Goal: Information Seeking & Learning: Learn about a topic

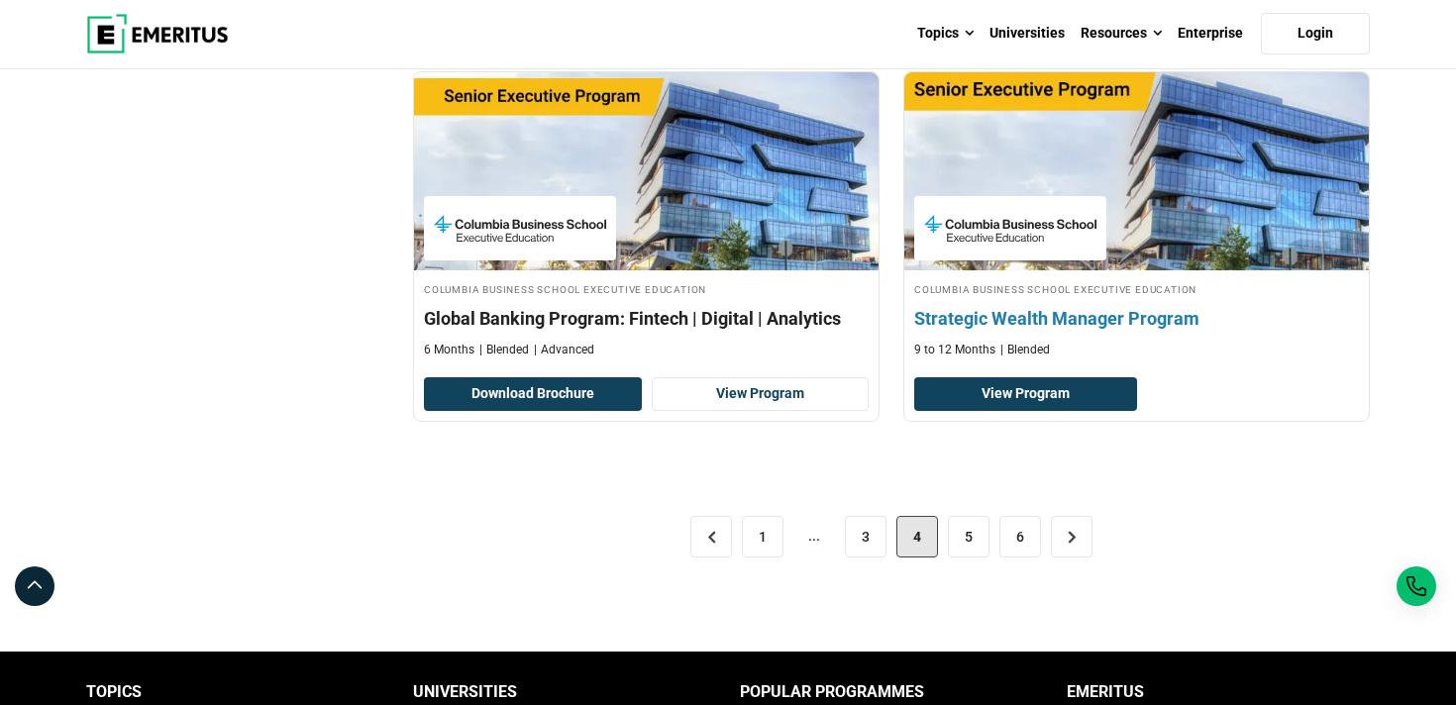
scroll to position [3907, 0]
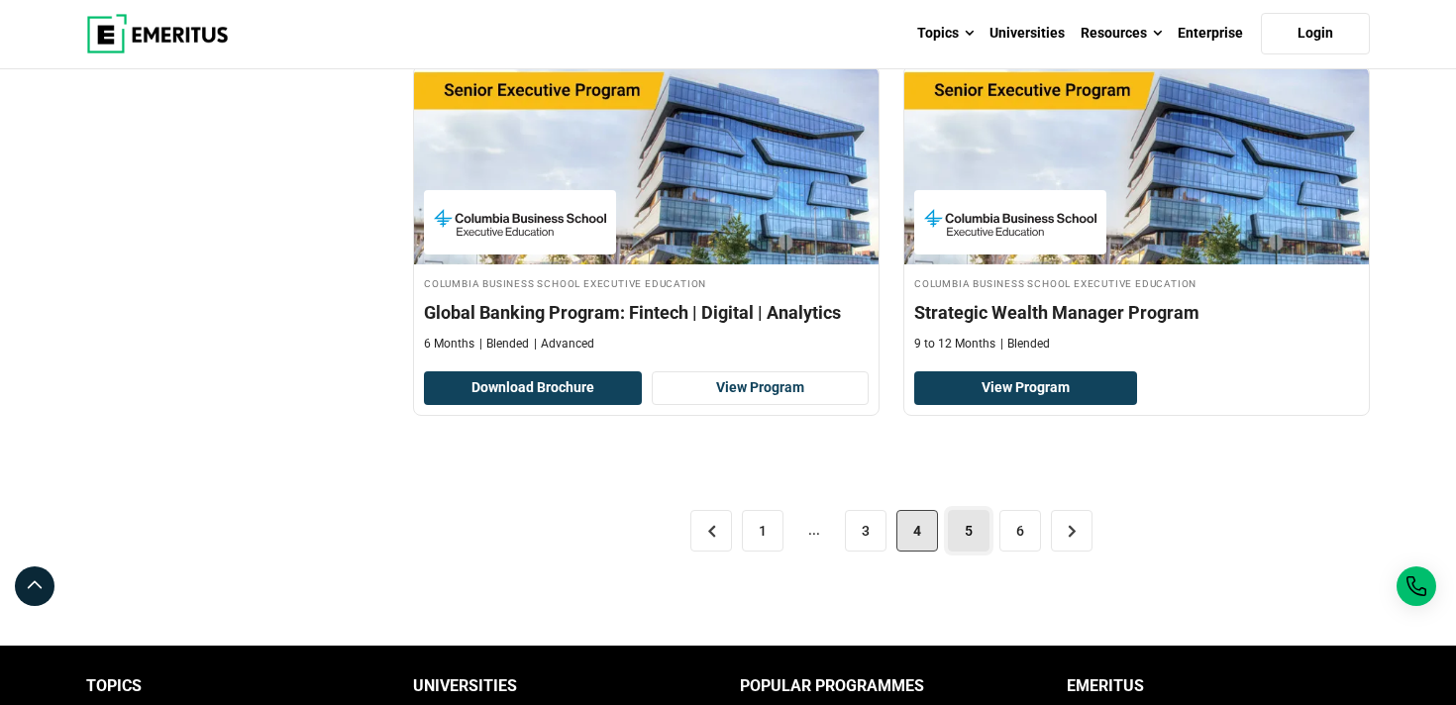
click at [960, 512] on link "5" at bounding box center [969, 531] width 42 height 42
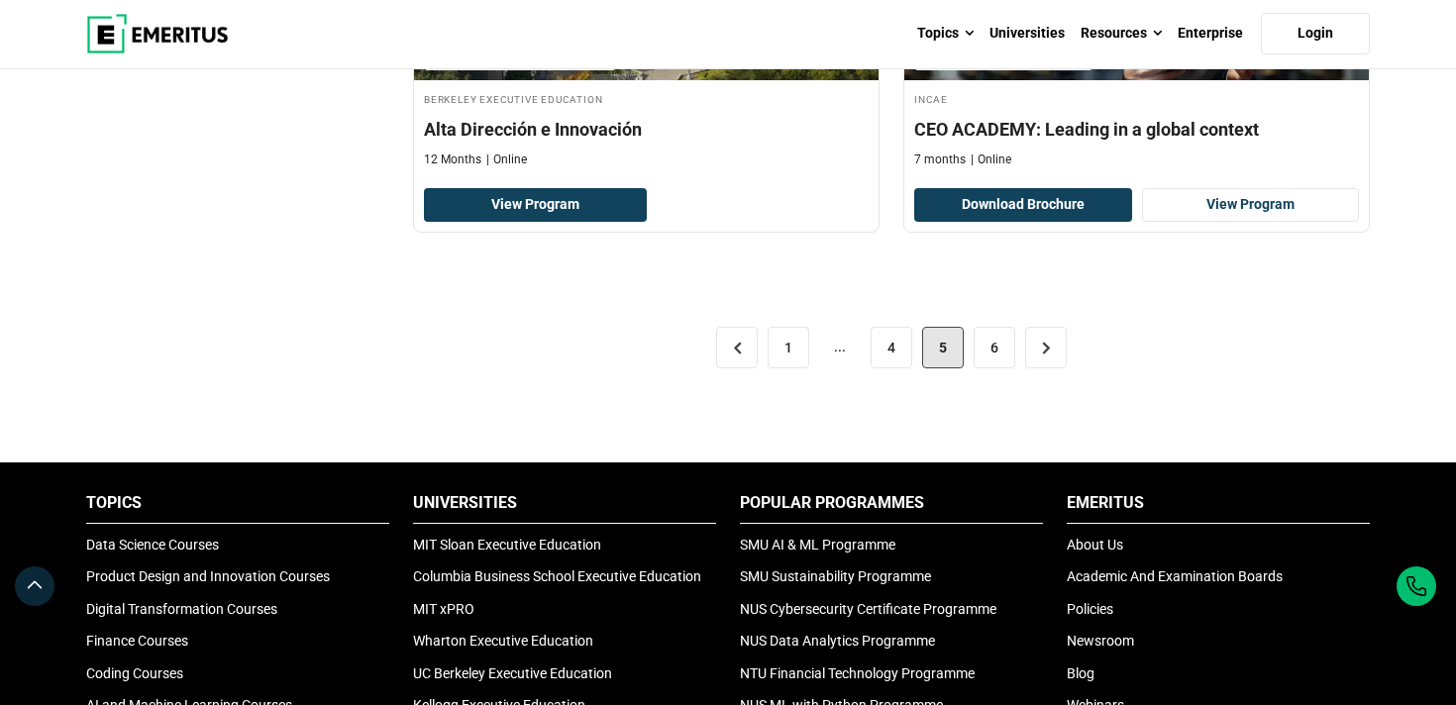
scroll to position [4231, 0]
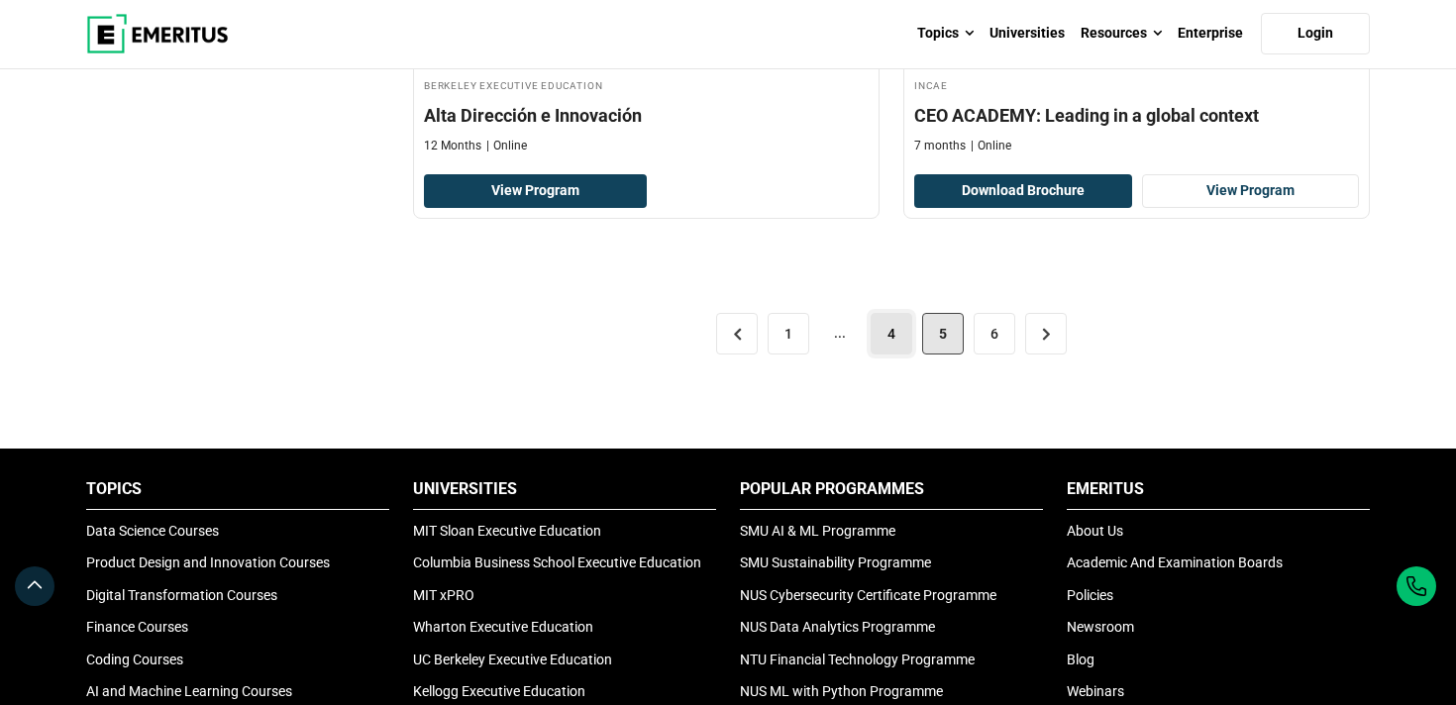
click at [886, 342] on link "4" at bounding box center [892, 334] width 42 height 42
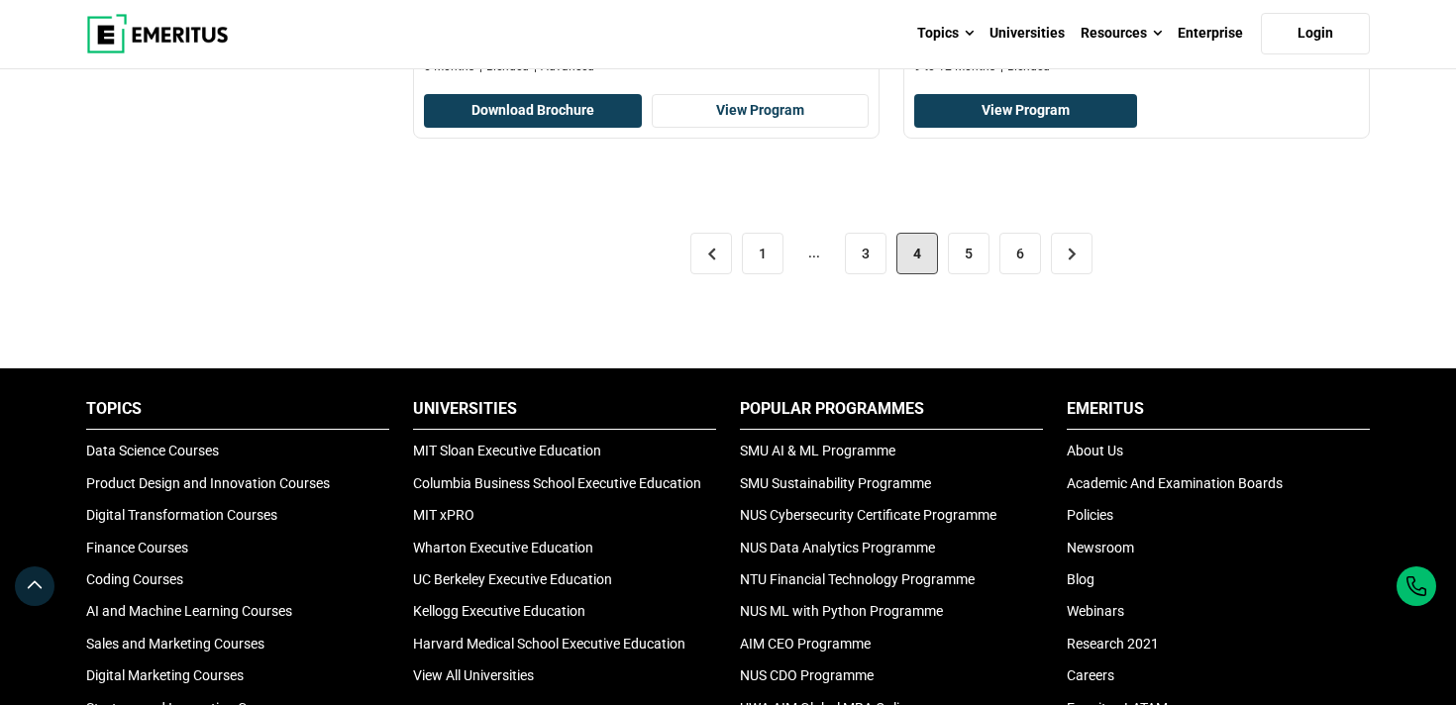
scroll to position [4276, 0]
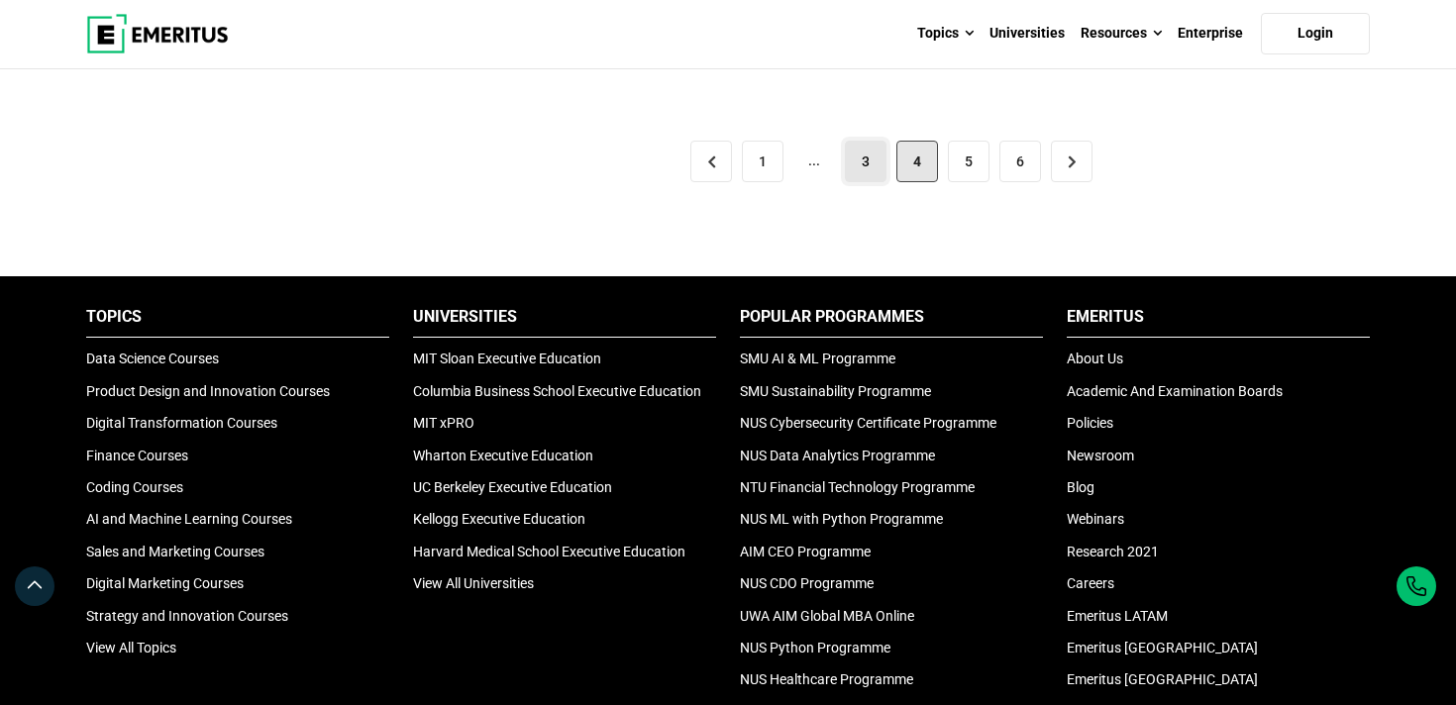
click at [868, 145] on link "3" at bounding box center [866, 162] width 42 height 42
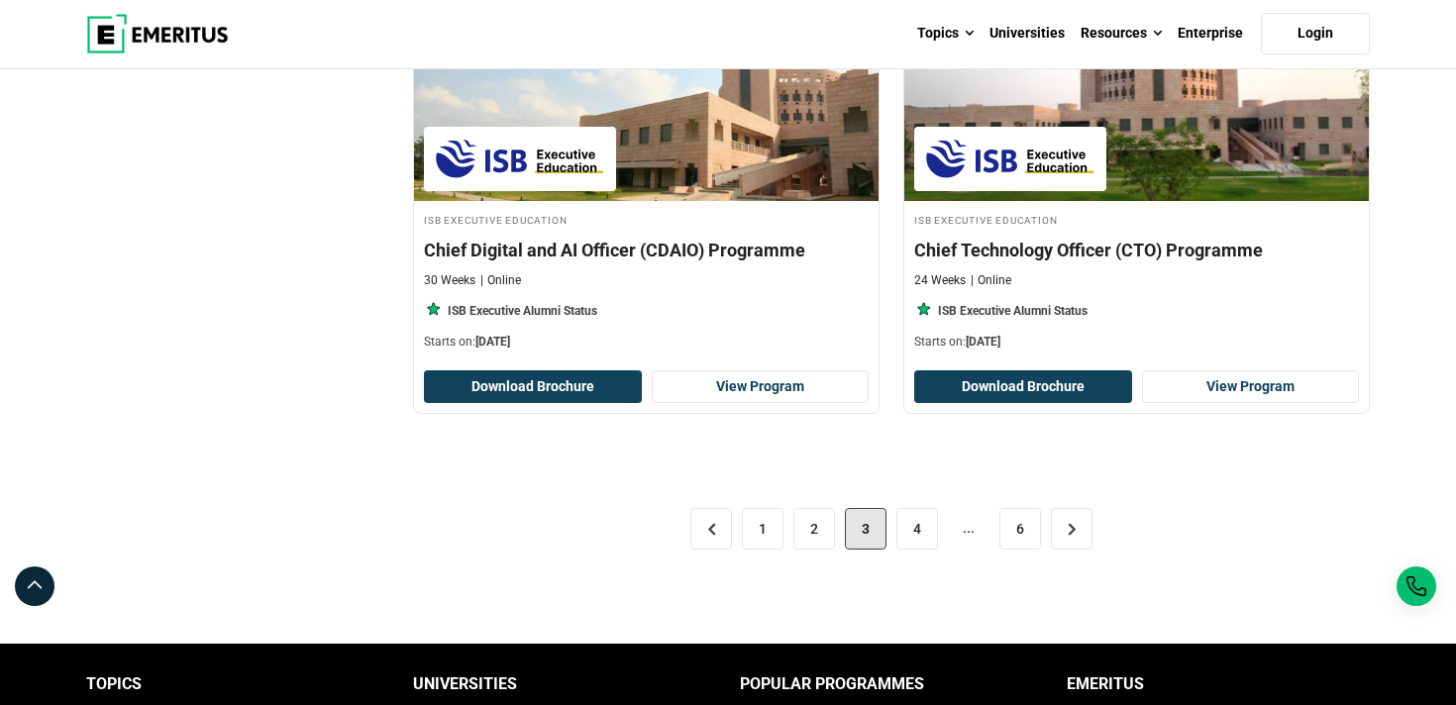
scroll to position [4090, 0]
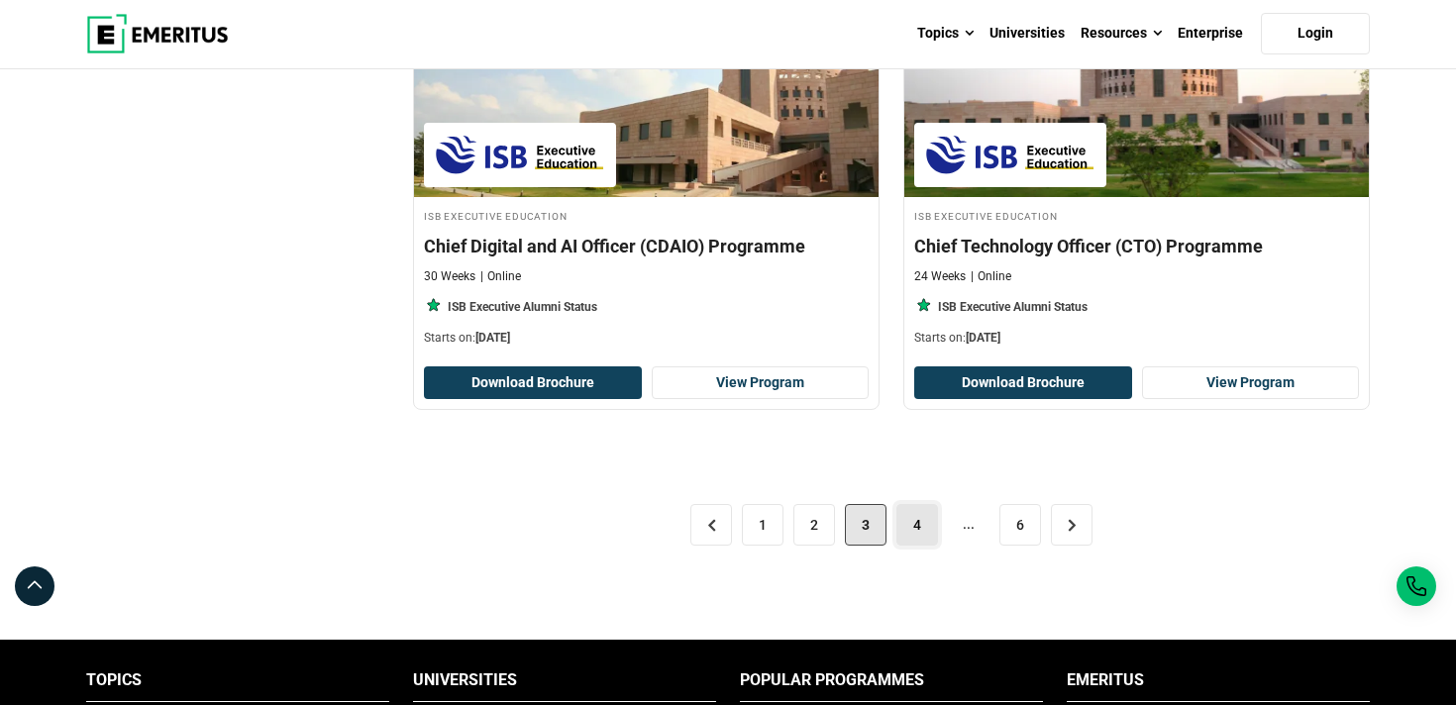
click at [912, 534] on link "4" at bounding box center [917, 525] width 42 height 42
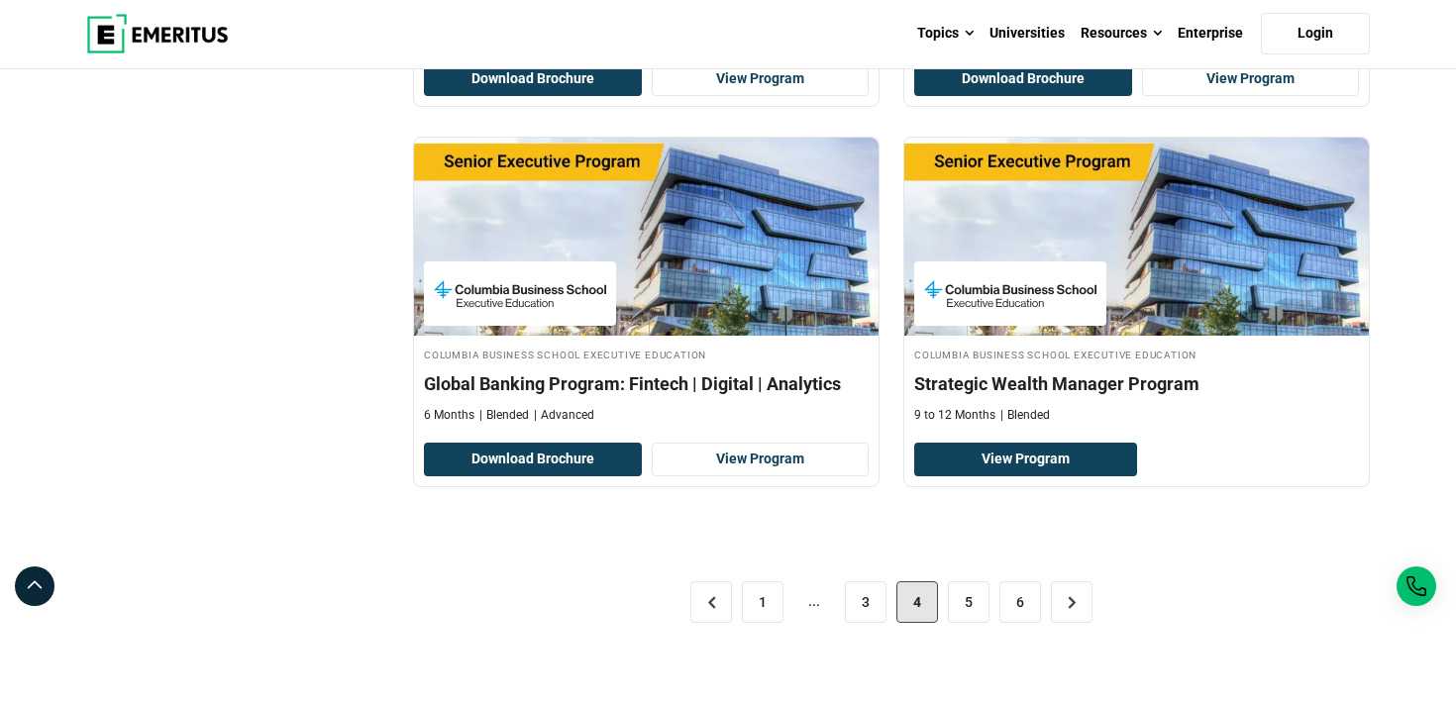
scroll to position [3846, 0]
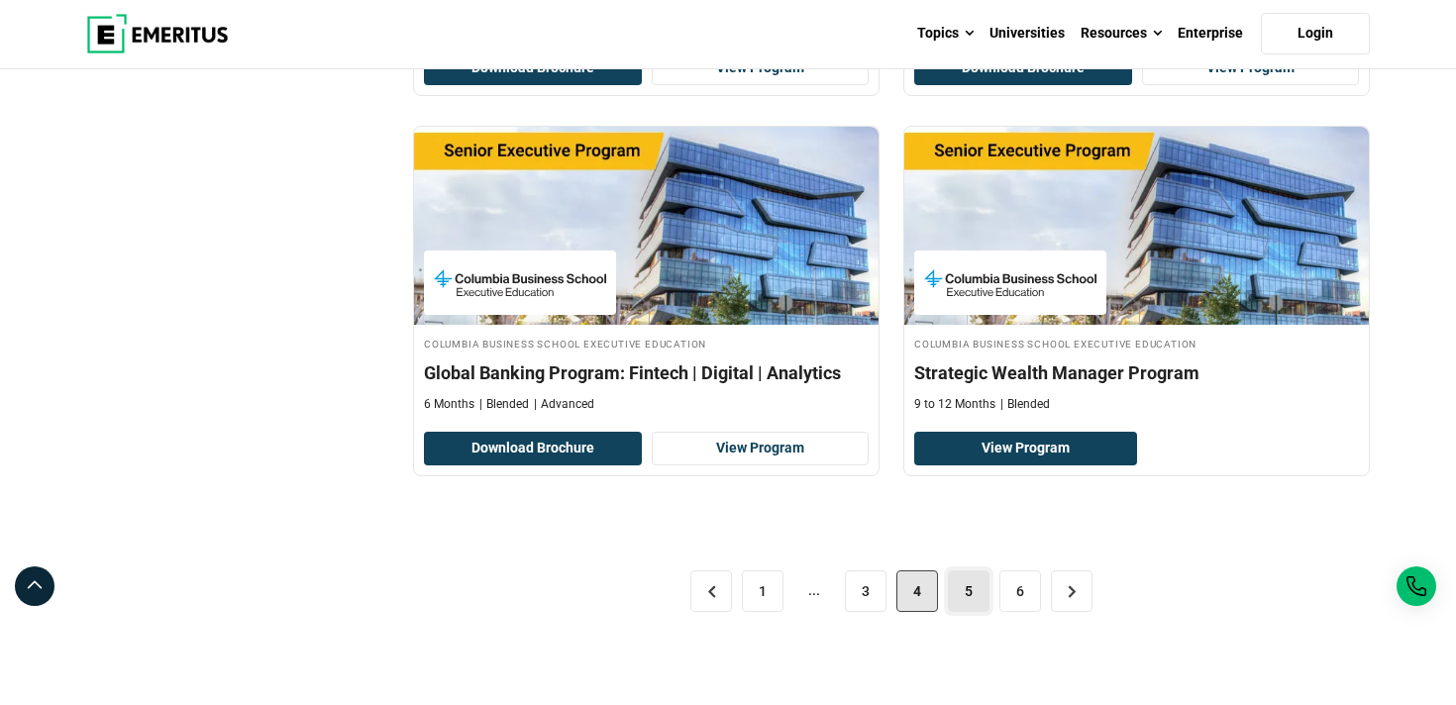
click at [974, 575] on link "5" at bounding box center [969, 591] width 42 height 42
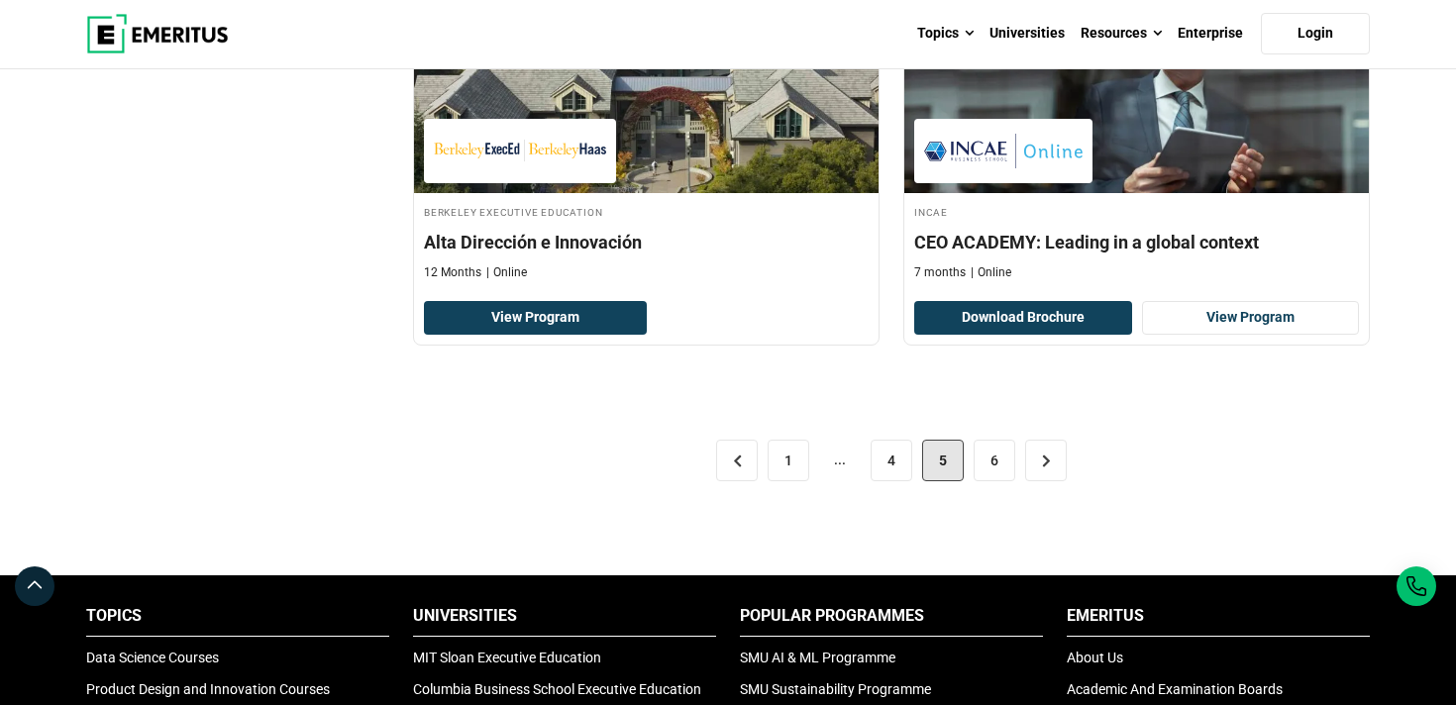
scroll to position [4127, 0]
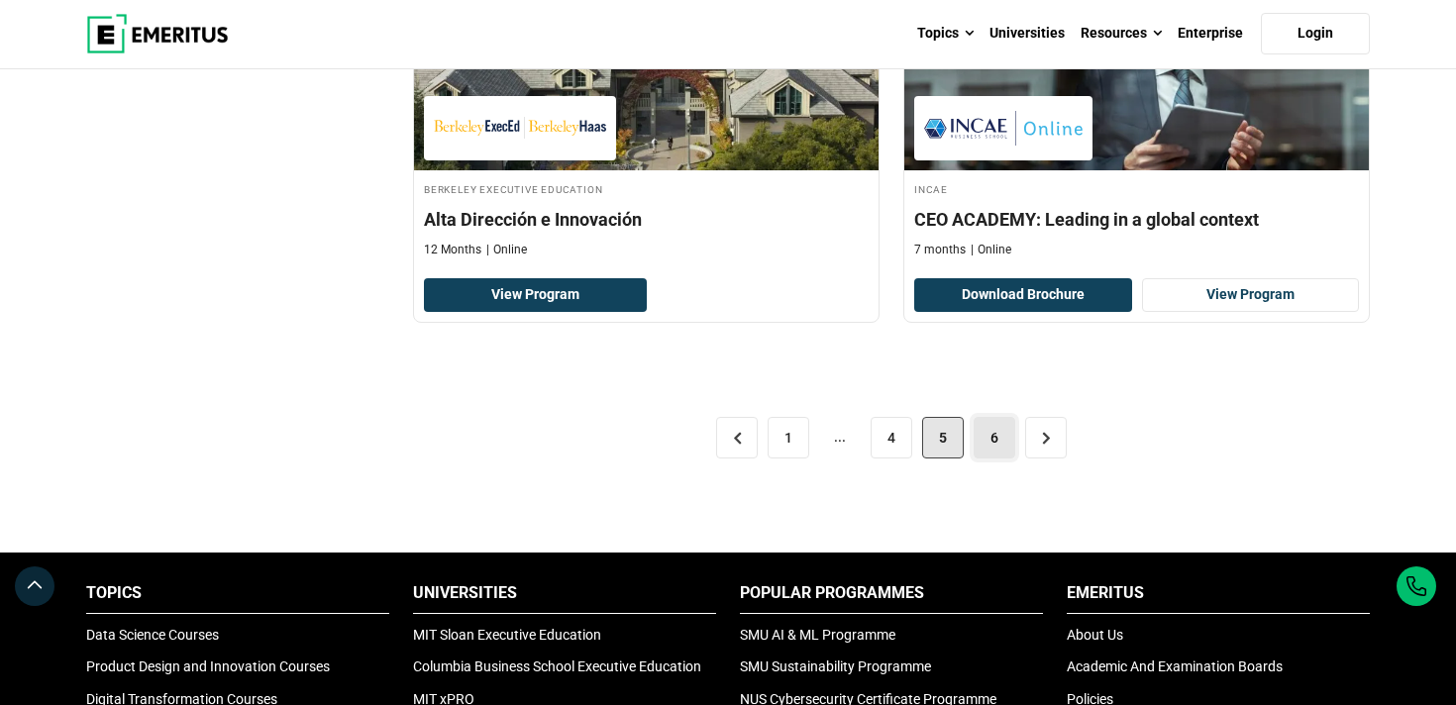
click at [998, 444] on link "6" at bounding box center [994, 438] width 42 height 42
click at [996, 451] on link "6" at bounding box center [994, 438] width 42 height 42
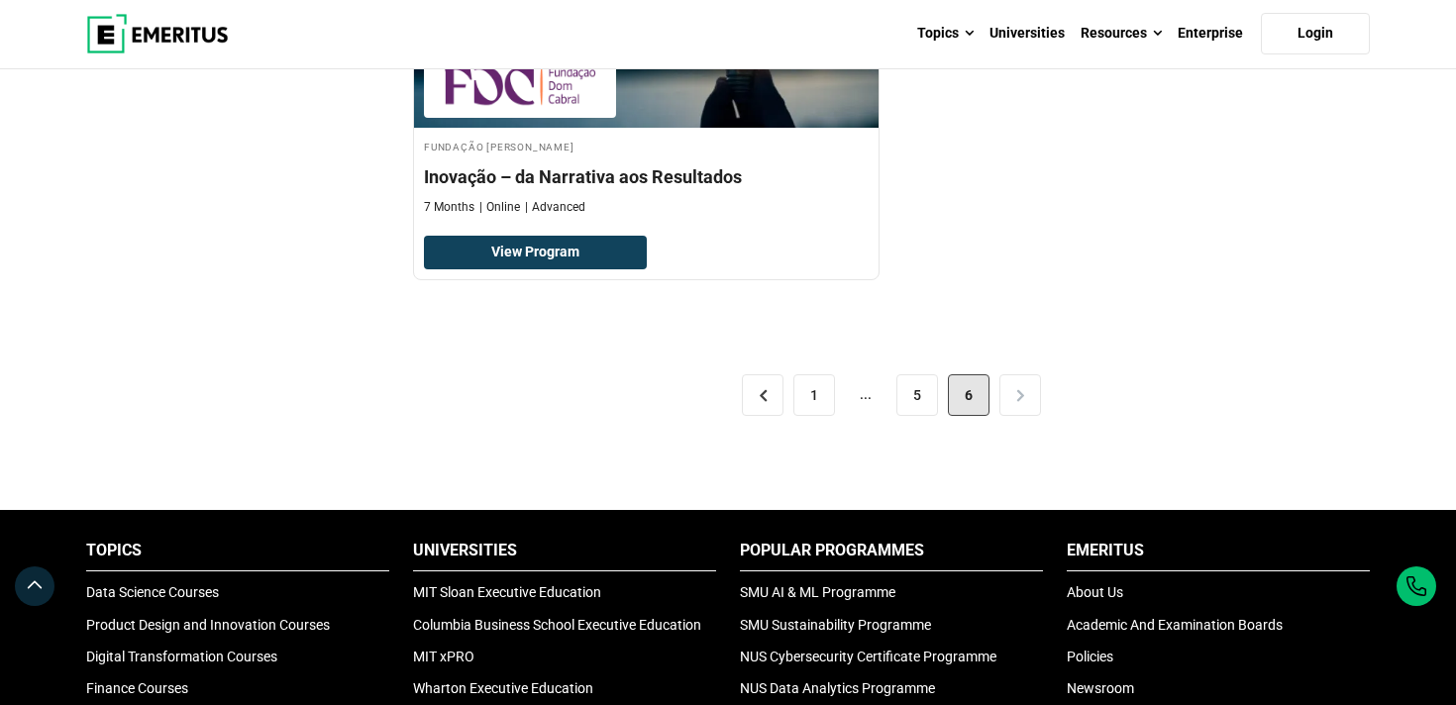
scroll to position [1203, 0]
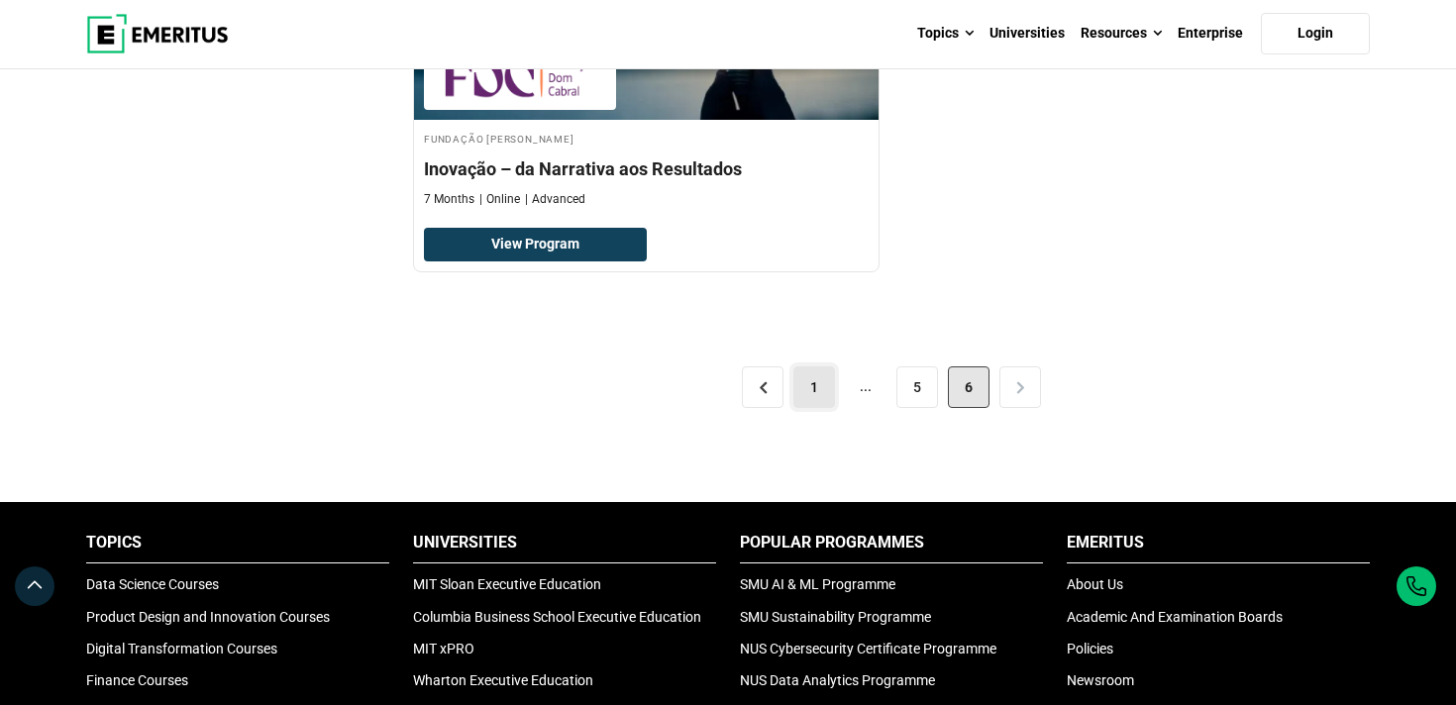
click at [806, 394] on link "1" at bounding box center [814, 387] width 42 height 42
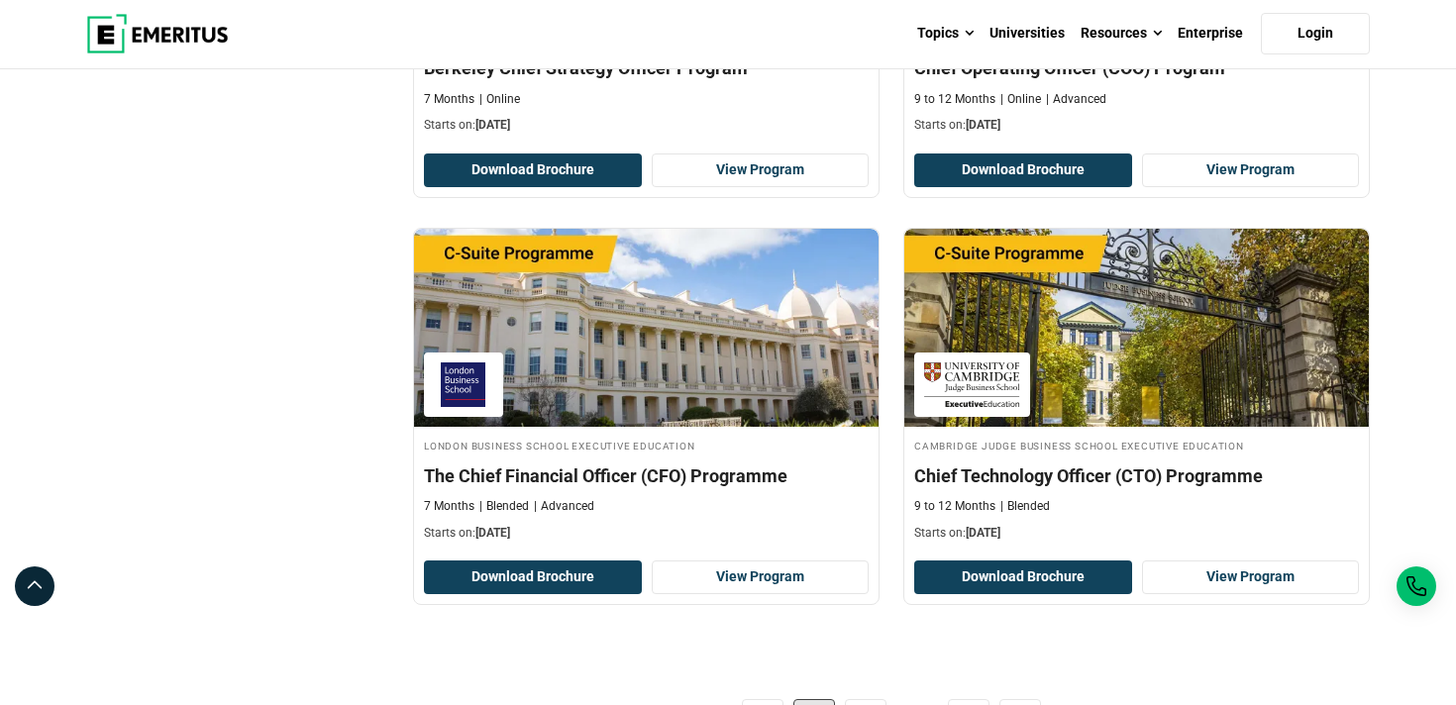
scroll to position [3949, 0]
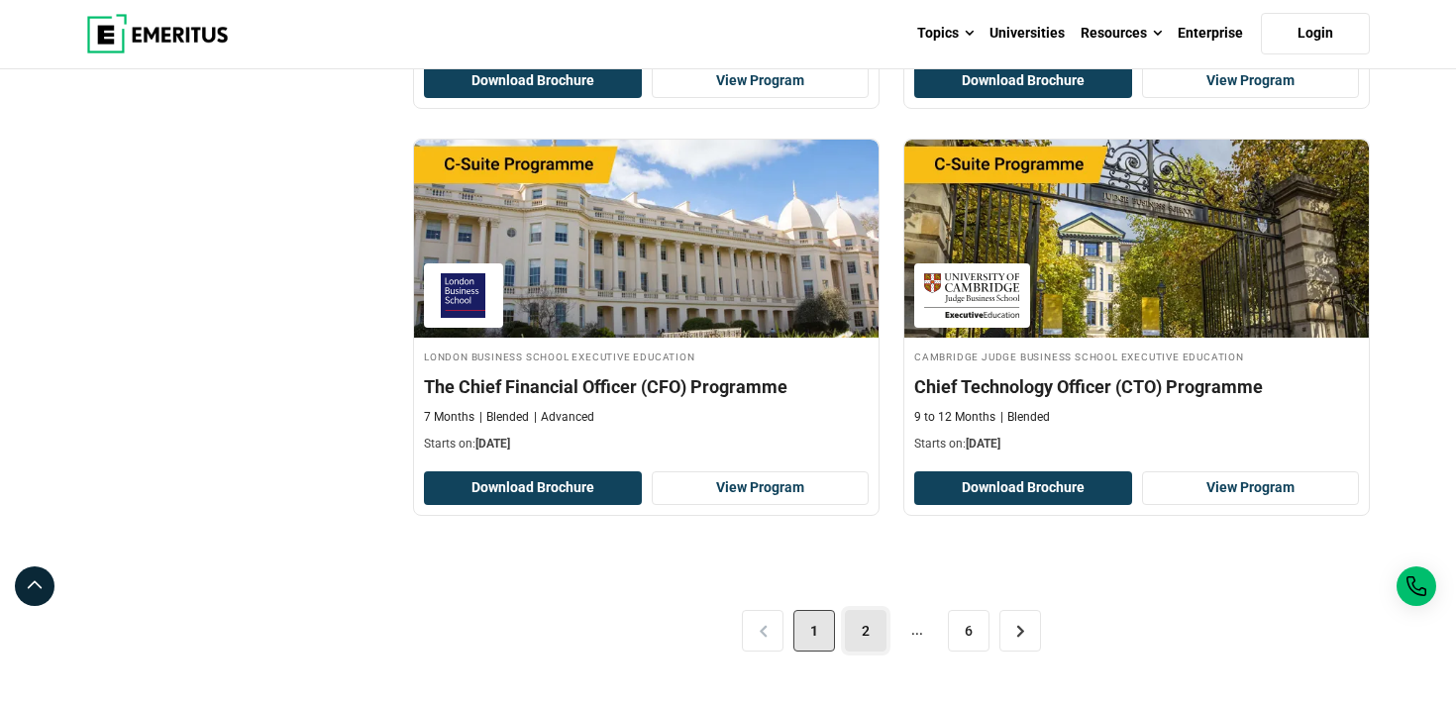
click at [866, 646] on link "2" at bounding box center [866, 631] width 42 height 42
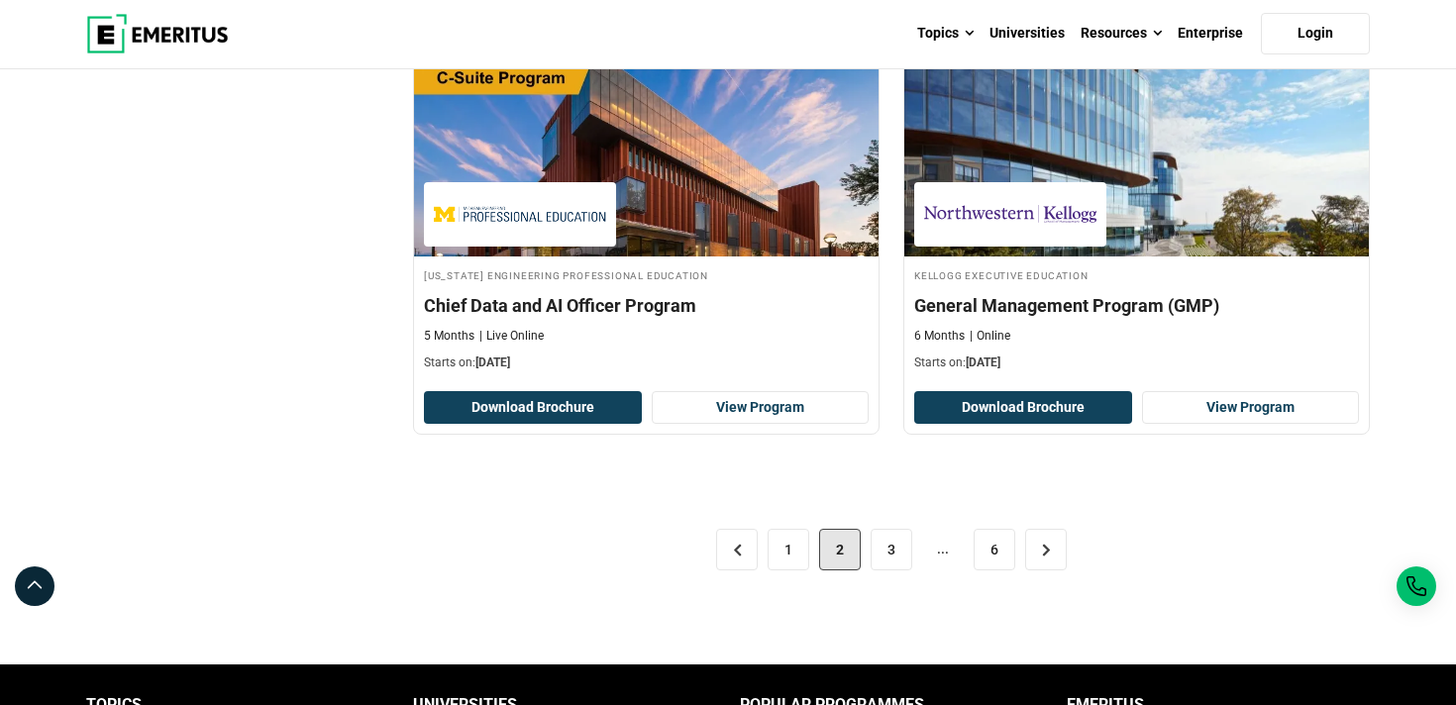
scroll to position [4071, 0]
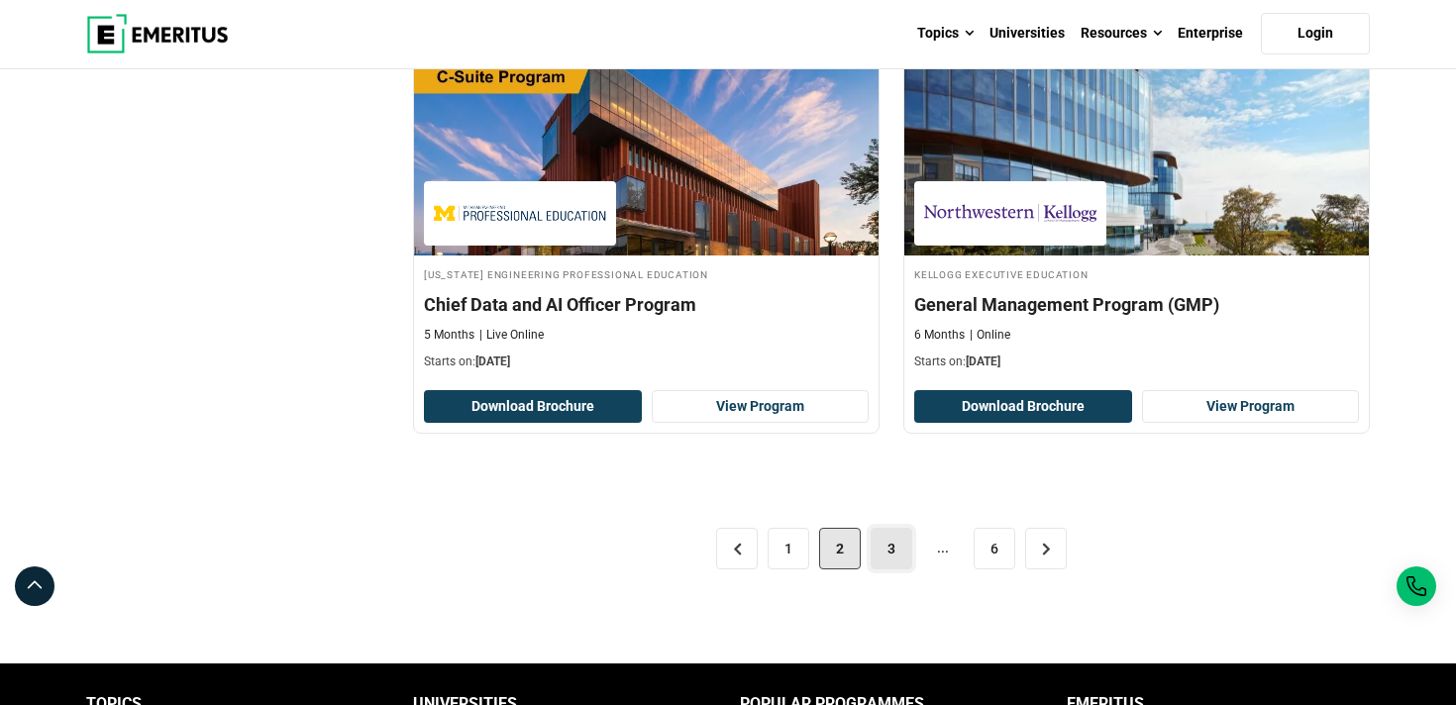
click at [885, 528] on link "3" at bounding box center [892, 549] width 42 height 42
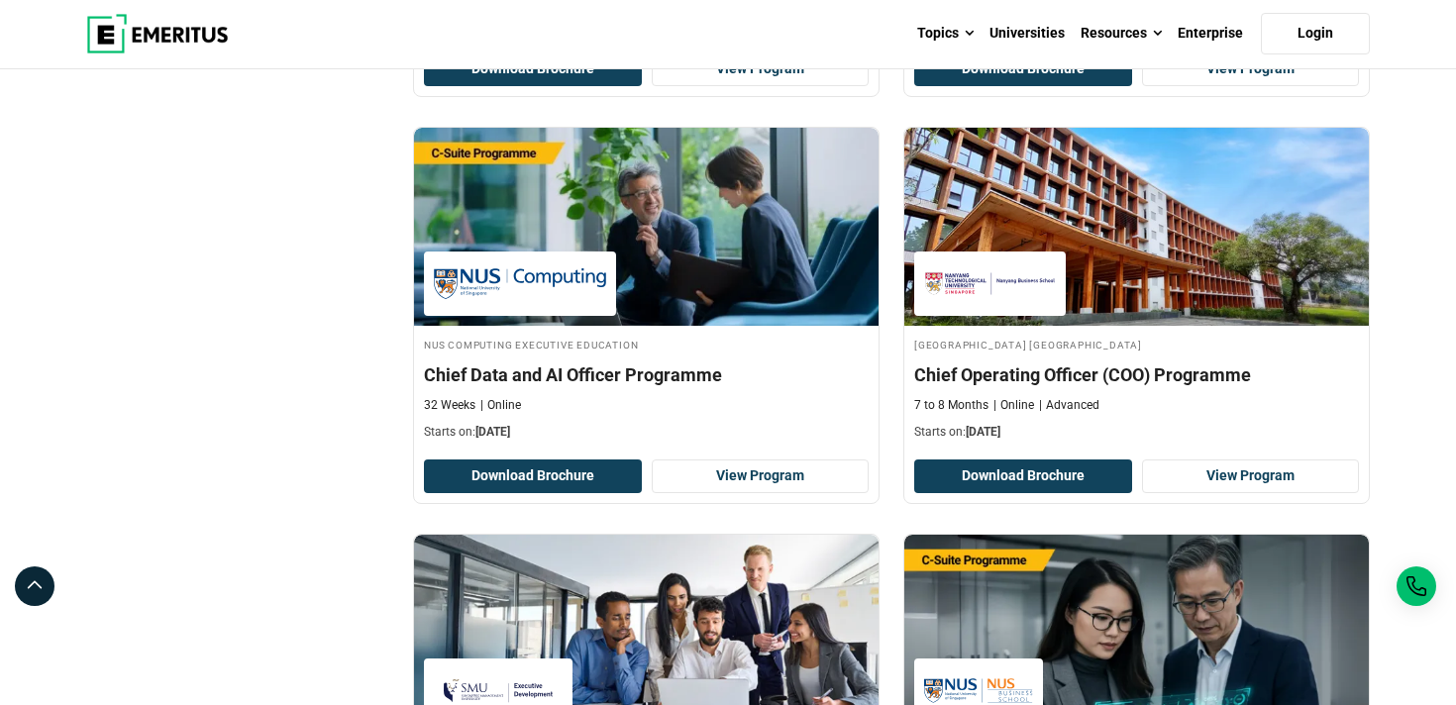
scroll to position [2303, 0]
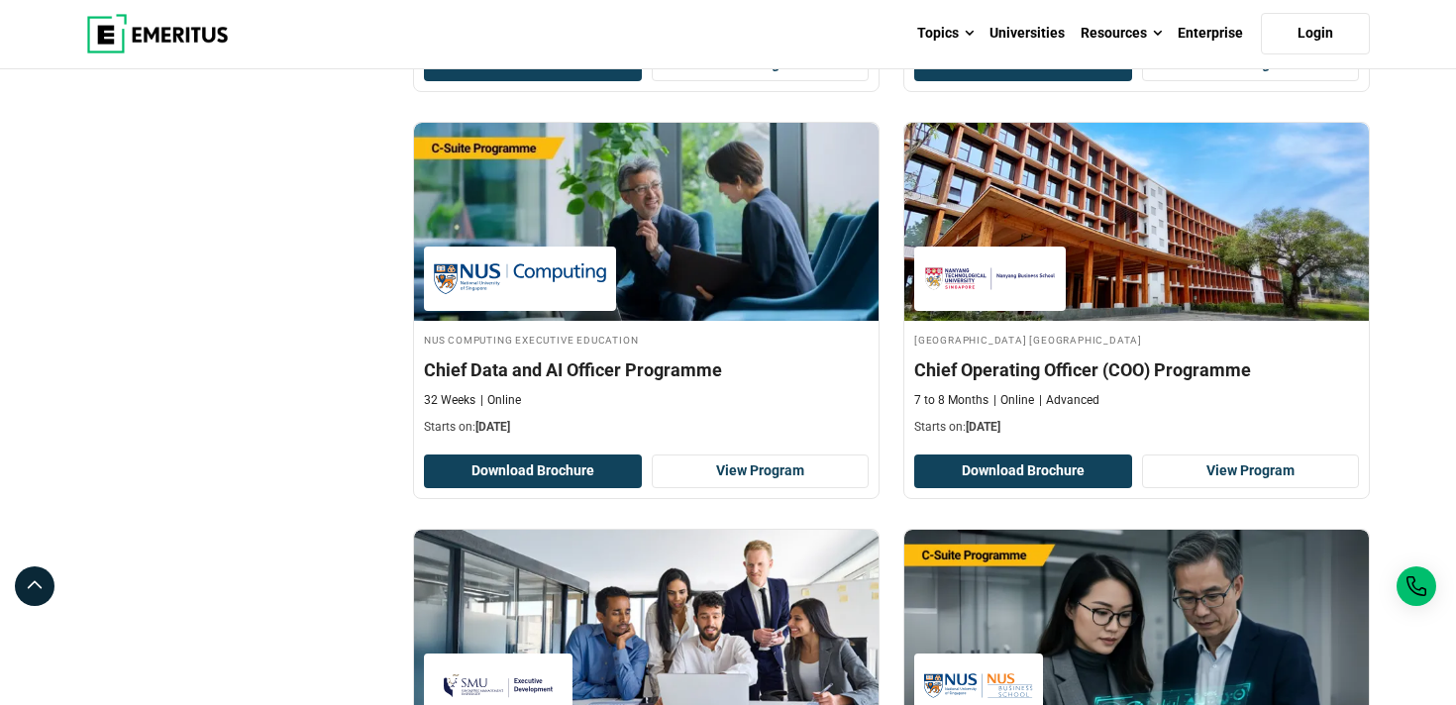
click at [300, 424] on div "Filter 2 Reset all × Degrees × Senior Executive Programs × Filters 2 Reset Filt…" at bounding box center [237, 215] width 327 height 4427
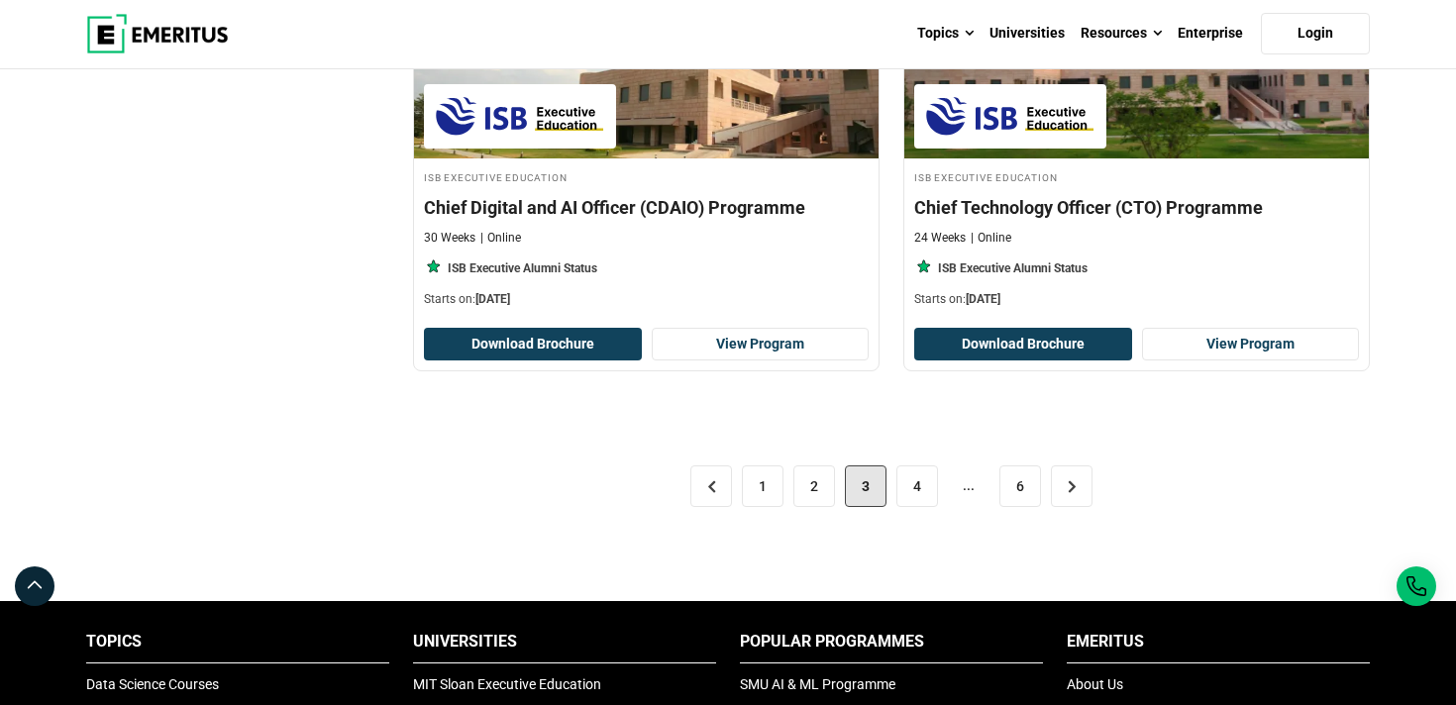
scroll to position [4135, 0]
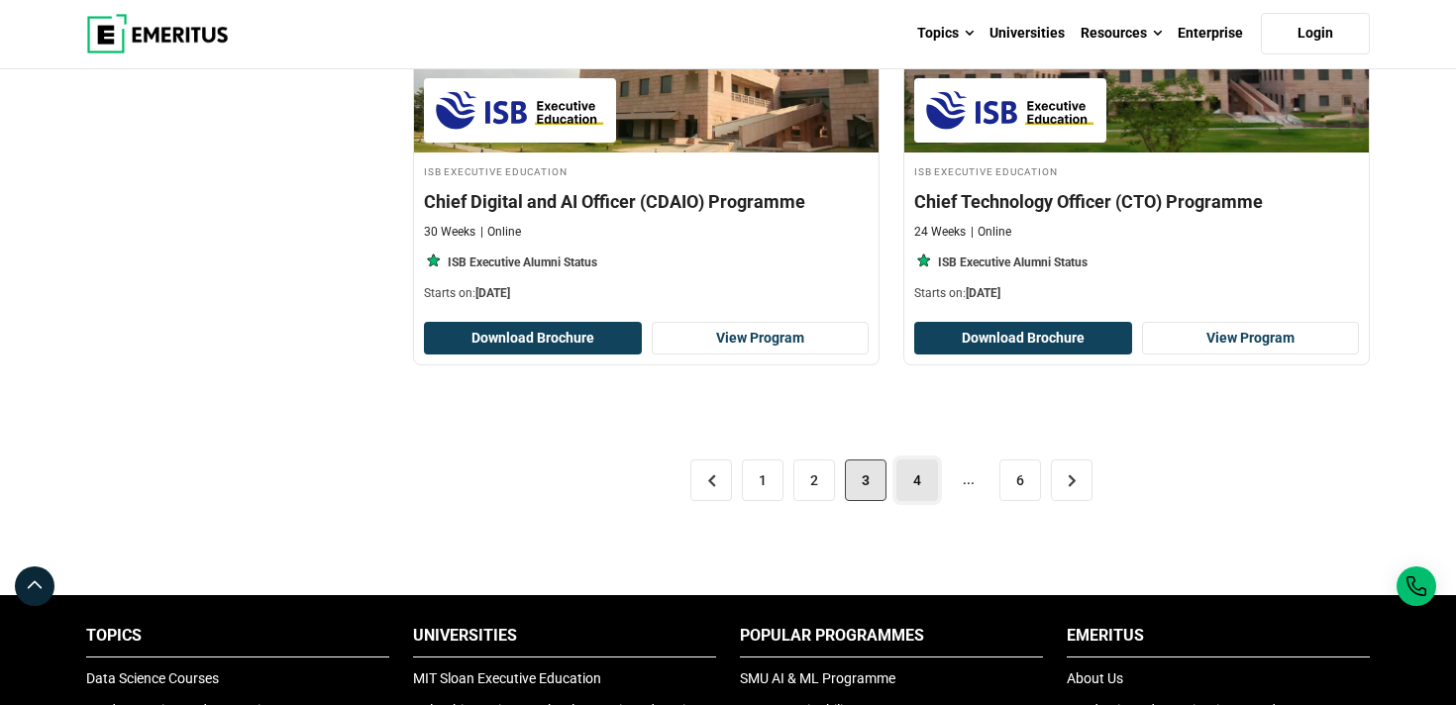
click at [905, 489] on link "4" at bounding box center [917, 481] width 42 height 42
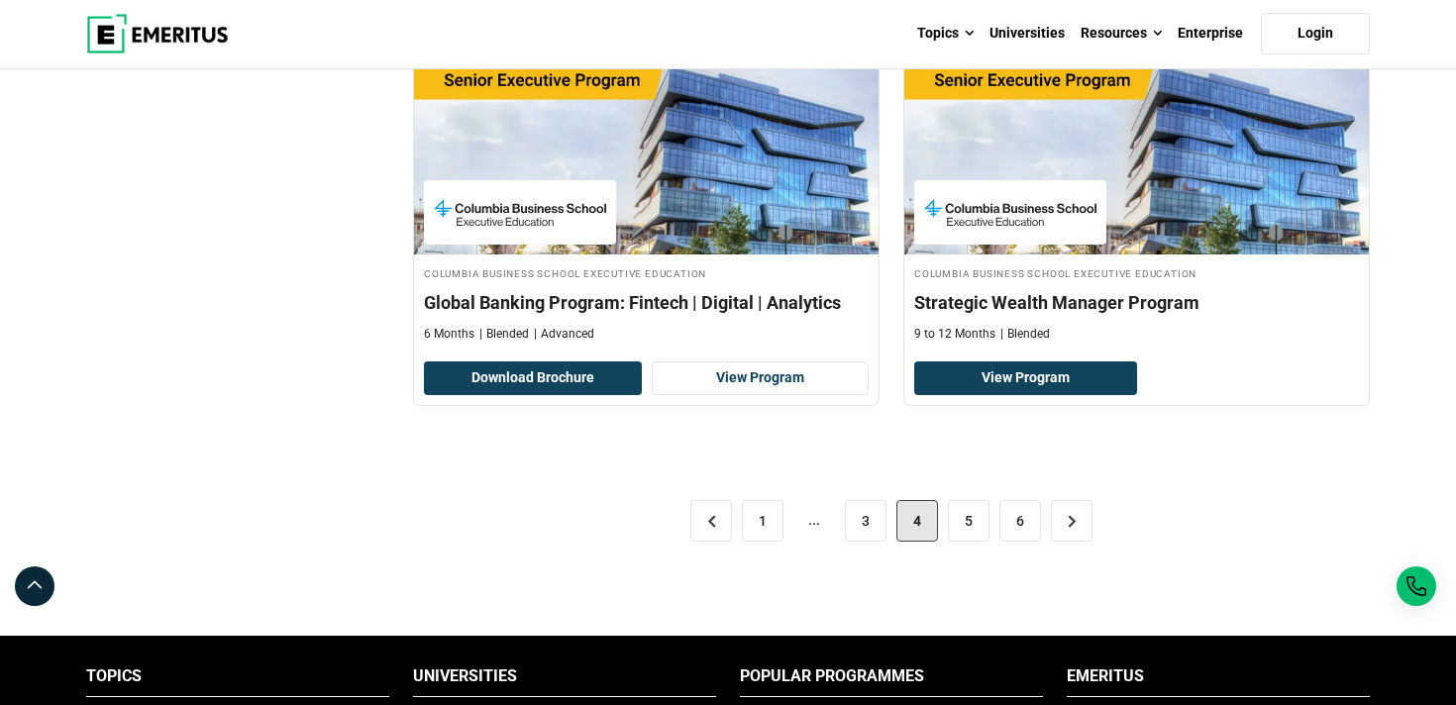
scroll to position [3925, 0]
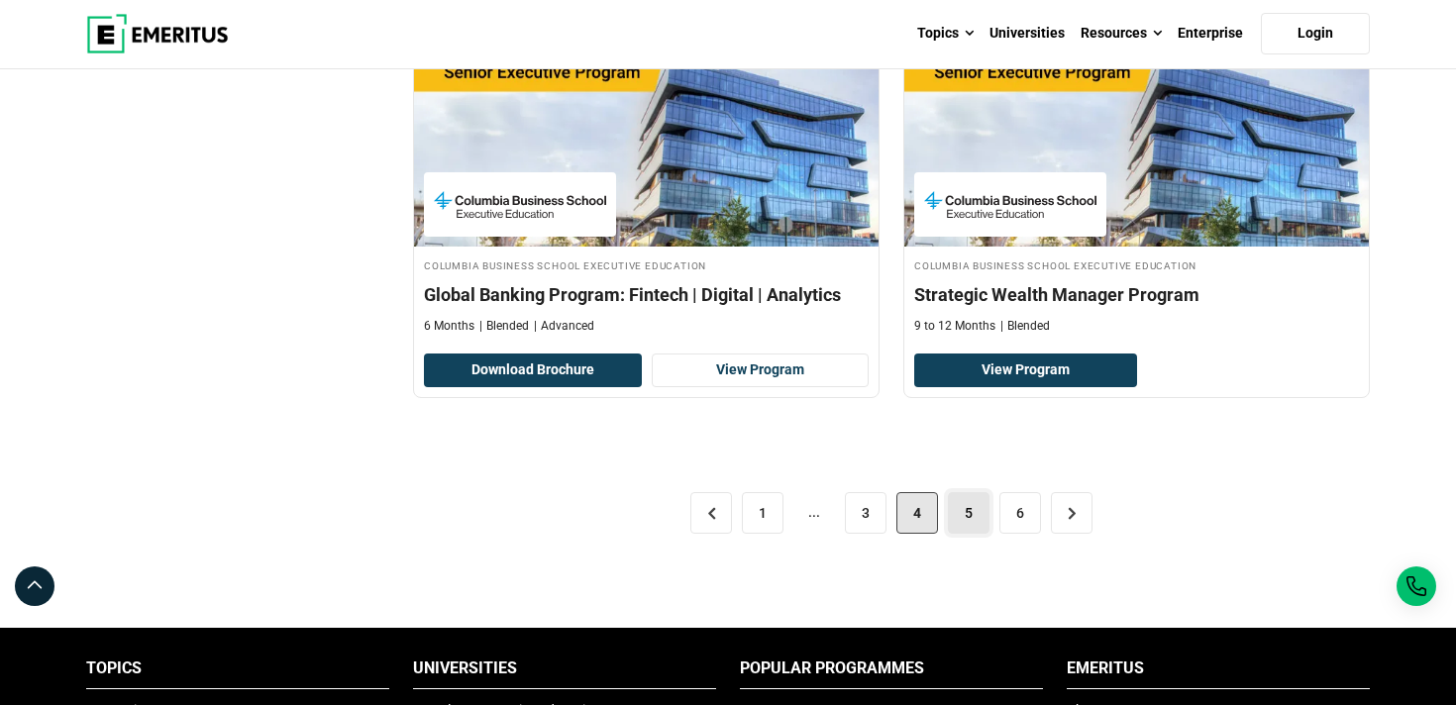
click at [963, 498] on link "5" at bounding box center [969, 513] width 42 height 42
